Goal: Task Accomplishment & Management: Use online tool/utility

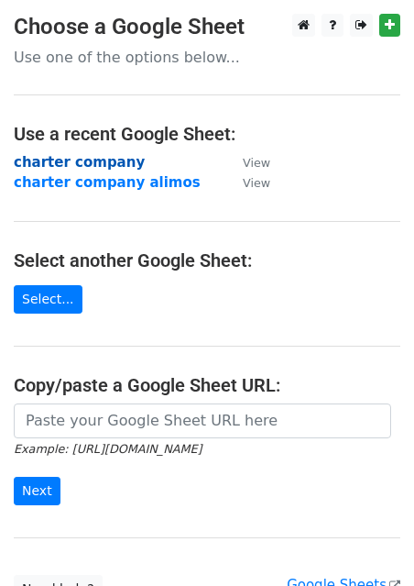
click at [93, 164] on strong "charter company" at bounding box center [79, 162] width 131 height 16
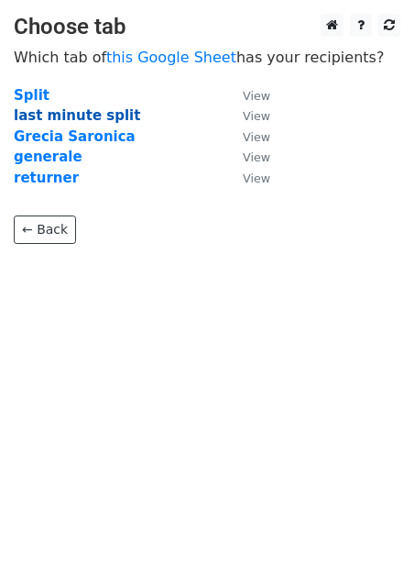
click at [89, 115] on strong "last minute split" at bounding box center [77, 115] width 126 height 16
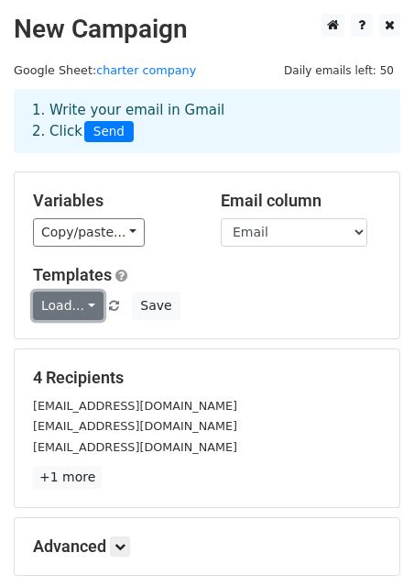
click at [79, 304] on link "Load..." at bounding box center [68, 305] width 71 height 28
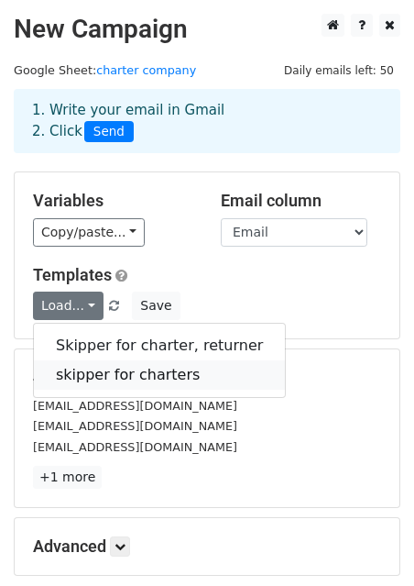
click at [112, 373] on link "skipper for charters" at bounding box center [159, 374] width 251 height 29
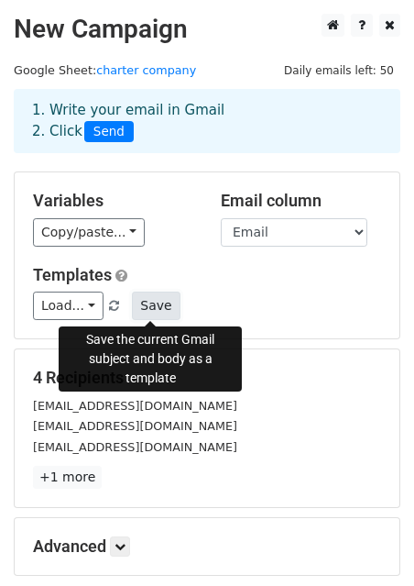
click at [161, 304] on button "Save" at bounding box center [156, 305] width 48 height 28
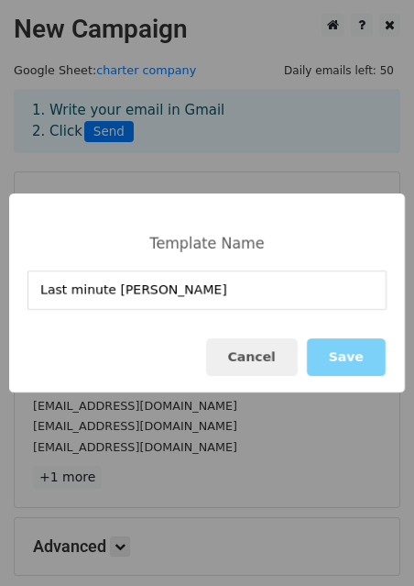
type input "Last minute skipper Cro"
click at [362, 361] on button "Save" at bounding box center [346, 357] width 79 height 38
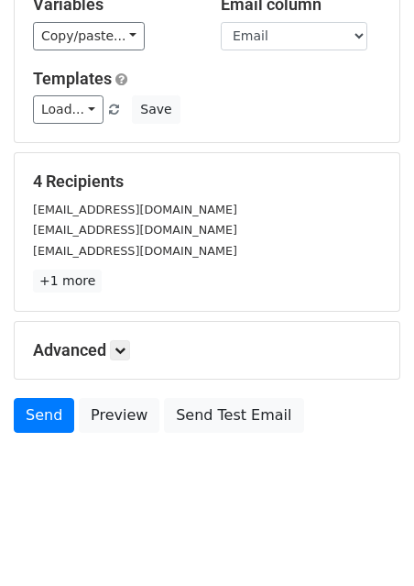
scroll to position [199, 0]
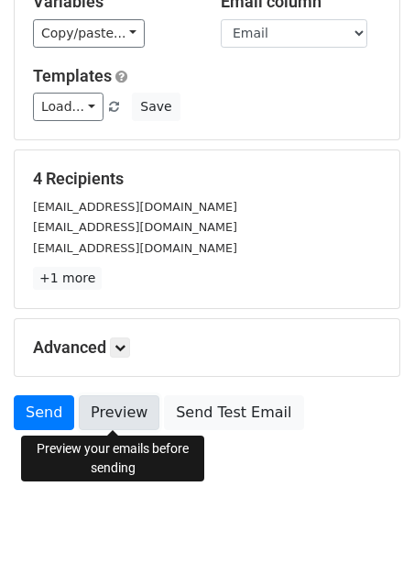
click at [114, 421] on link "Preview" at bounding box center [119, 412] width 81 height 35
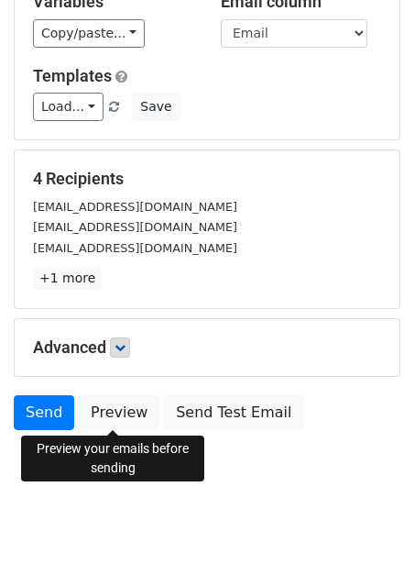
click at [125, 345] on icon at bounding box center [120, 347] width 11 height 11
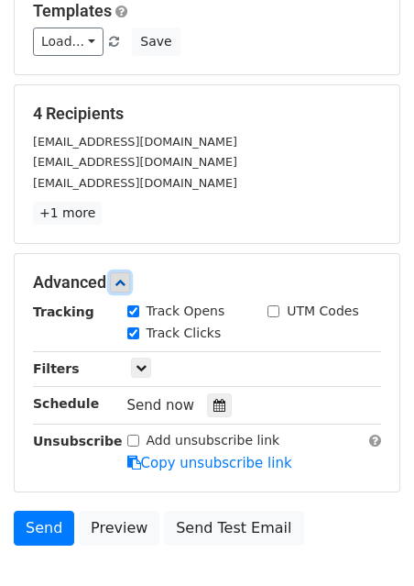
scroll to position [271, 0]
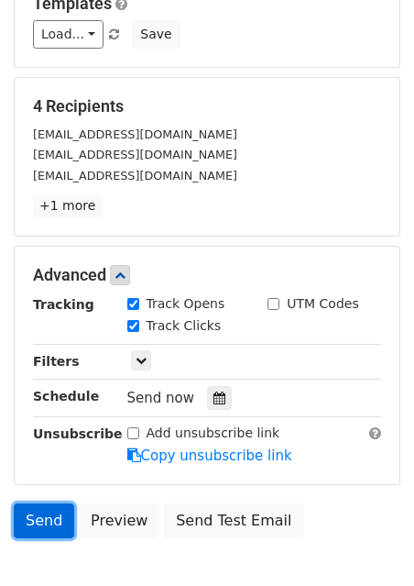
click at [29, 519] on link "Send" at bounding box center [44, 520] width 60 height 35
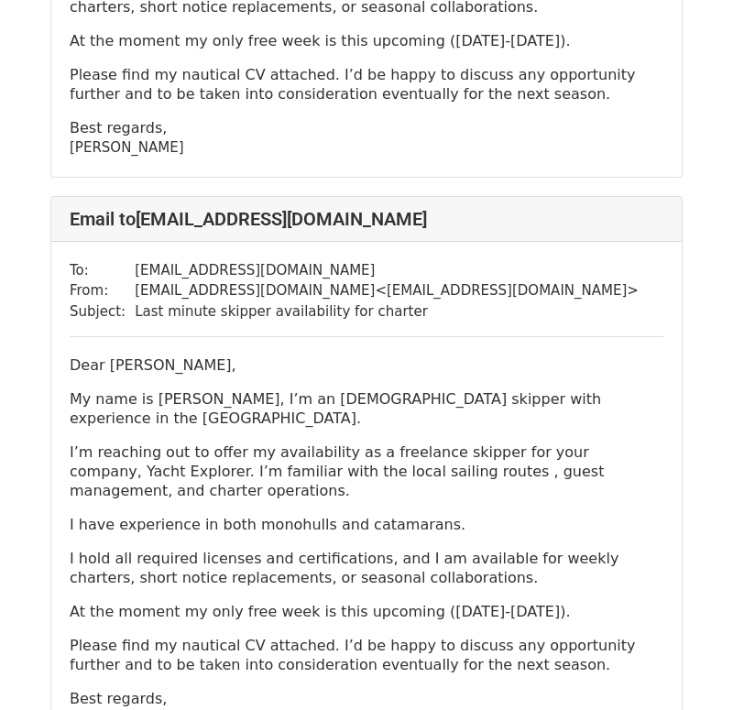
scroll to position [1081, 0]
